Goal: Connect with others: Connect with others

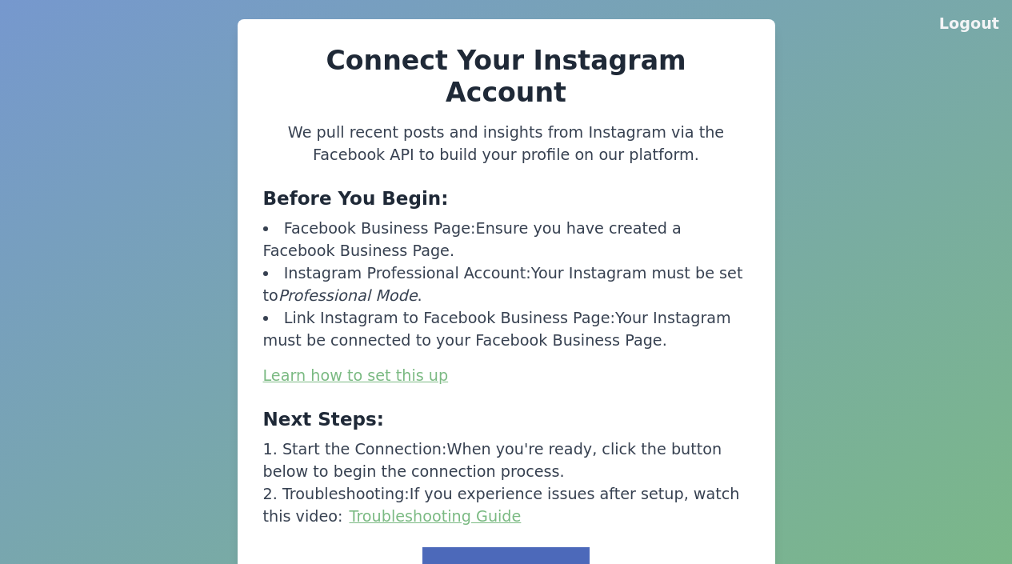
click at [511, 547] on button "Link to Facebook" at bounding box center [505, 572] width 166 height 50
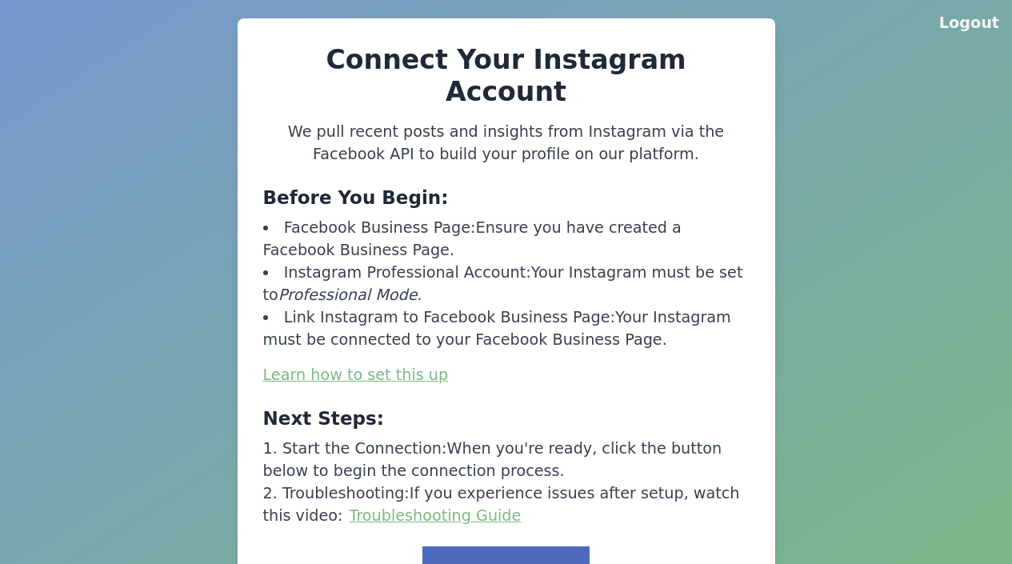
click at [511, 546] on button "Link to Facebook" at bounding box center [505, 571] width 166 height 50
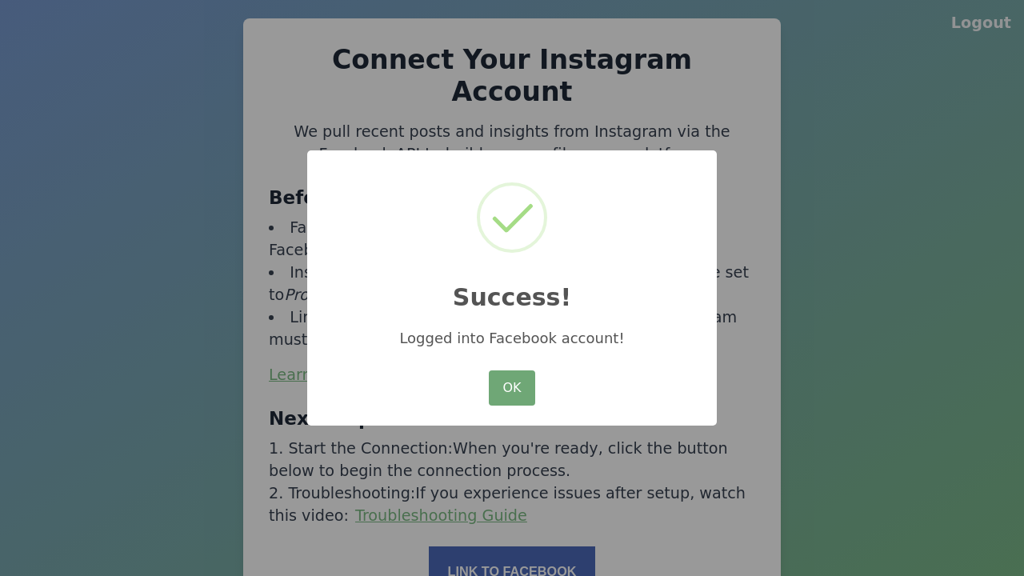
click at [512, 389] on button "OK" at bounding box center [512, 387] width 46 height 35
